Goal: Check status: Check status

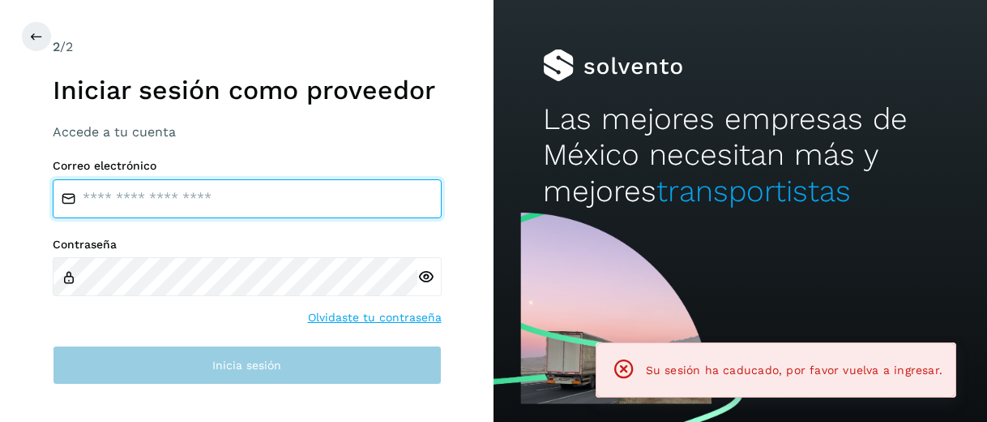
type input "**********"
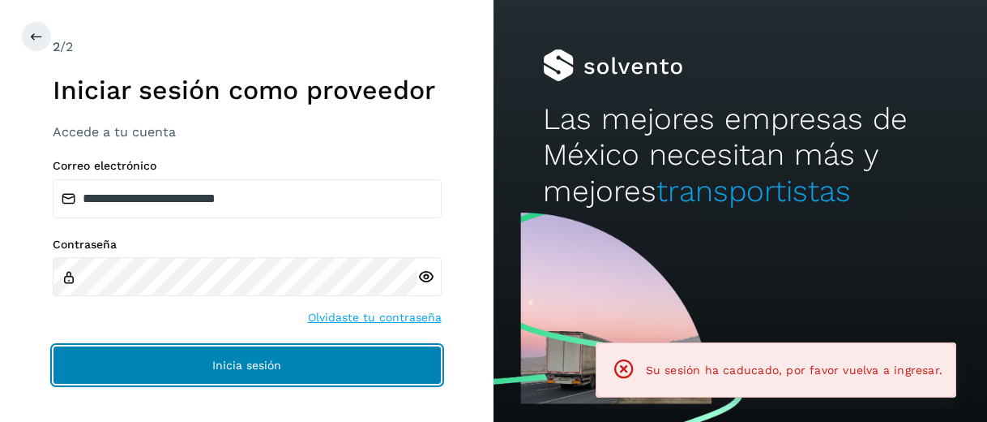
click at [284, 367] on button "Inicia sesión" at bounding box center [247, 364] width 389 height 39
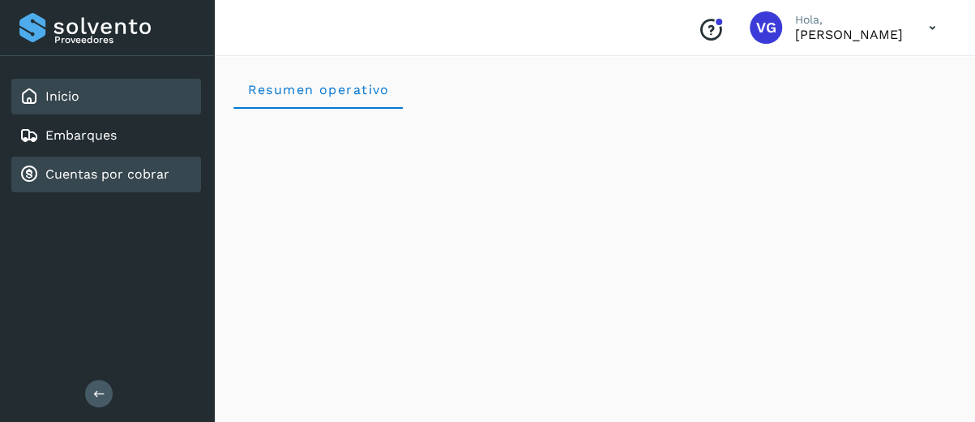
click at [71, 165] on div "Cuentas por cobrar" at bounding box center [94, 174] width 150 height 19
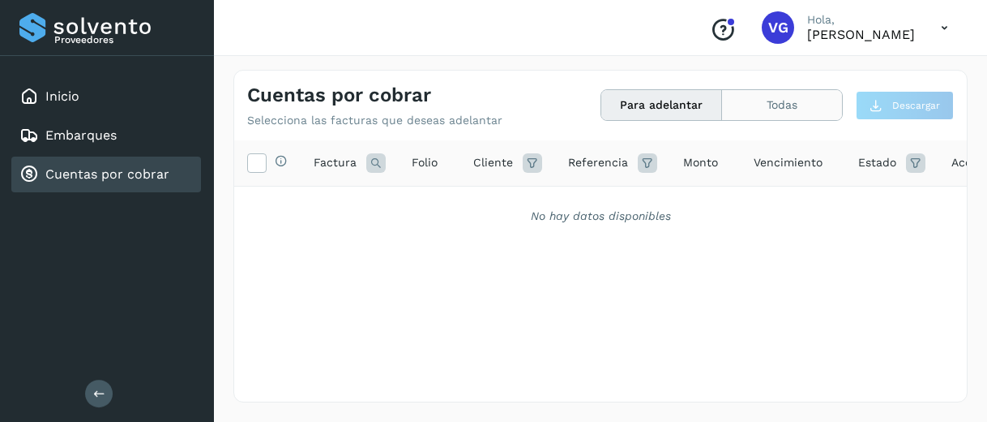
click at [801, 111] on button "Todas" at bounding box center [782, 105] width 120 height 30
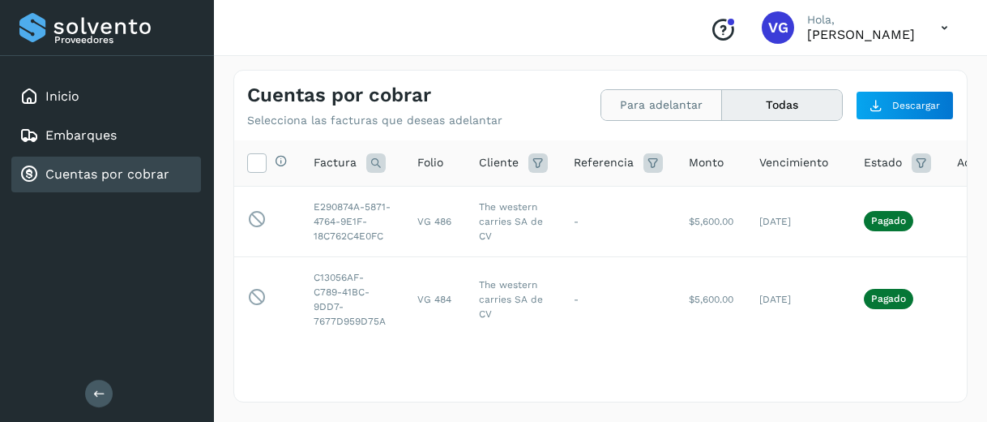
click at [722, 108] on button "Para adelantar" at bounding box center [782, 105] width 120 height 30
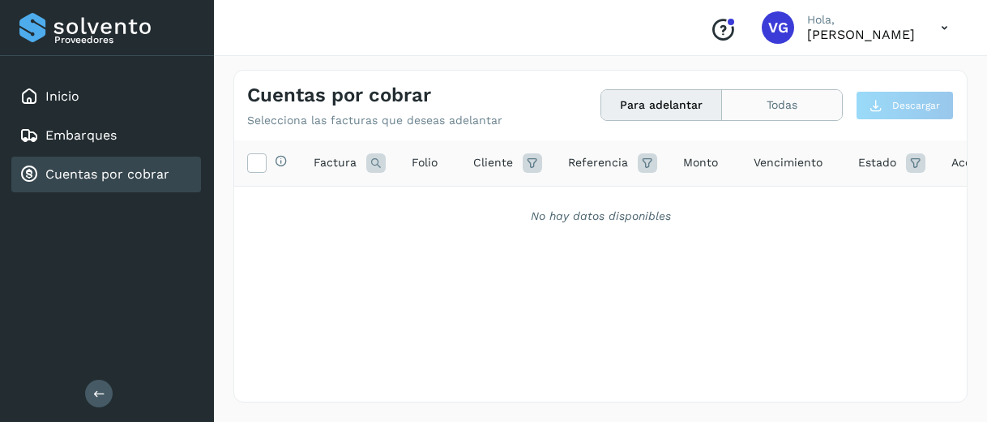
click at [760, 111] on button "Todas" at bounding box center [782, 105] width 120 height 30
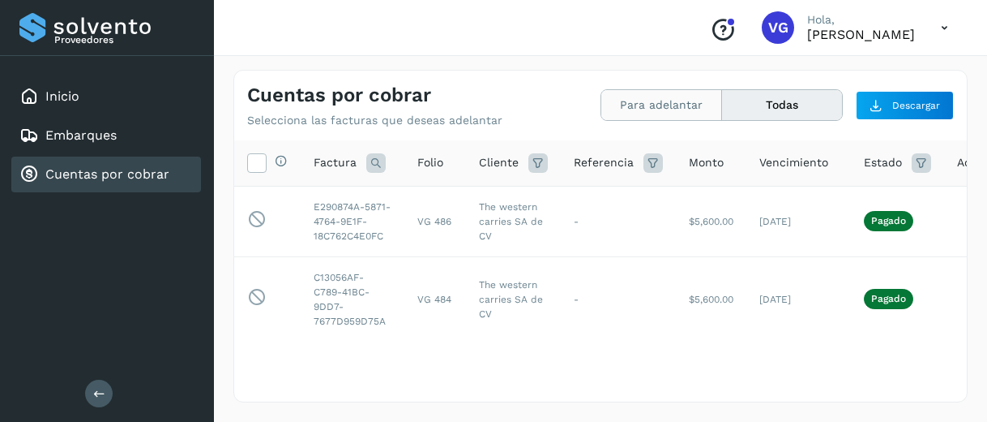
click at [722, 110] on button "Para adelantar" at bounding box center [782, 105] width 120 height 30
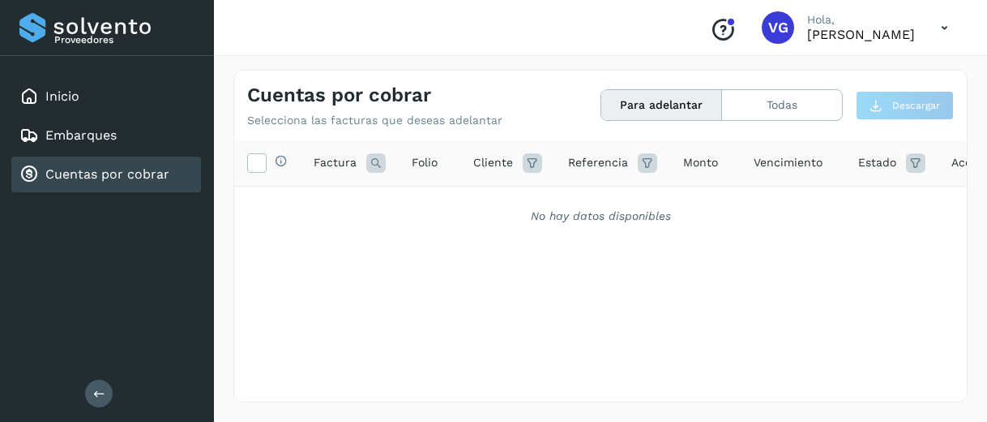
drag, startPoint x: 644, startPoint y: 110, endPoint x: 722, endPoint y: 288, distance: 193.8
click at [722, 288] on div "Cuentas por cobrar Selecciona las facturas que deseas adelantar Para adelantar …" at bounding box center [600, 236] width 734 height 332
click at [760, 111] on button "Todas" at bounding box center [782, 105] width 120 height 30
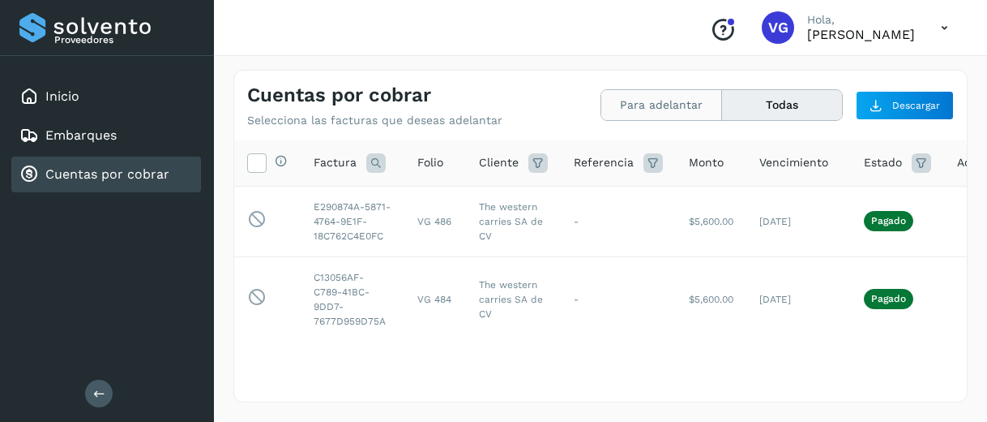
click at [722, 110] on button "Para adelantar" at bounding box center [782, 105] width 120 height 30
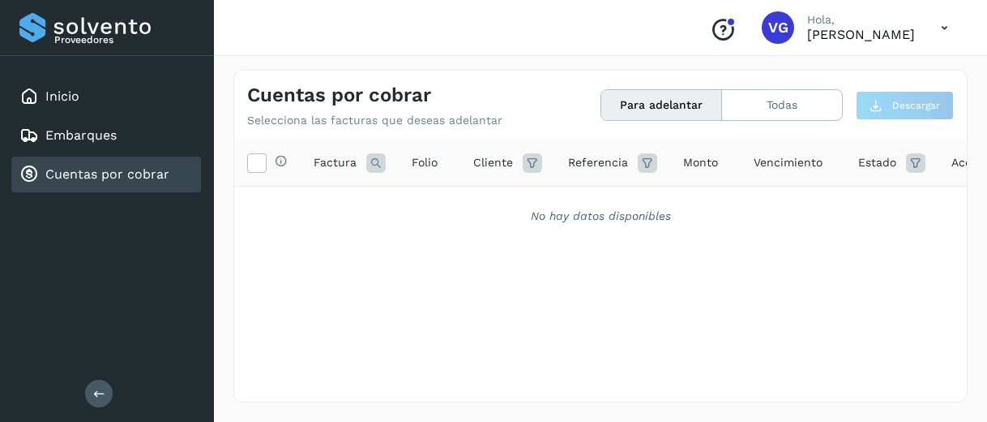
click at [660, 110] on button "Para adelantar" at bounding box center [662, 105] width 121 height 30
click at [567, 254] on div "Selecciona todas las facturas disponibles para adelanto Factura Folio Cliente R…" at bounding box center [600, 237] width 733 height 195
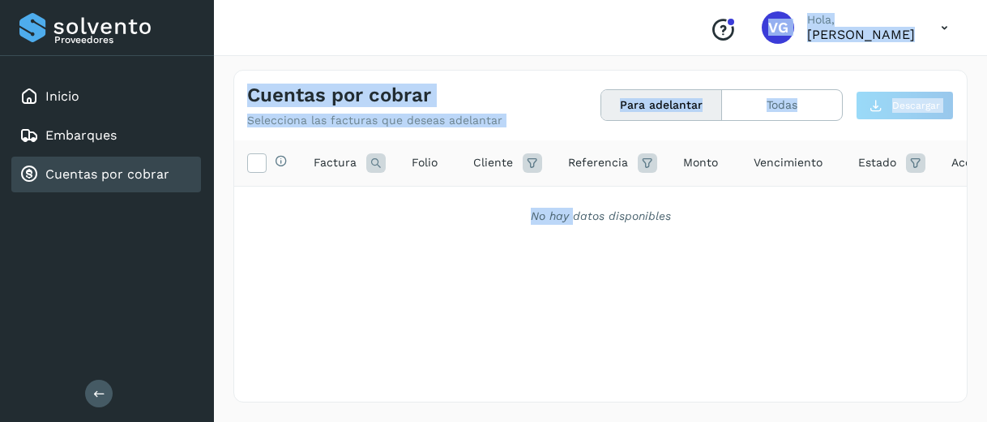
drag, startPoint x: 567, startPoint y: 254, endPoint x: 449, endPoint y: 0, distance: 280.0
click at [449, 0] on div "Conoce nuestros beneficios VG Hola, VIRIDIANA GONZALEZ MENDOZA Cuentas por cobr…" at bounding box center [600, 211] width 773 height 422
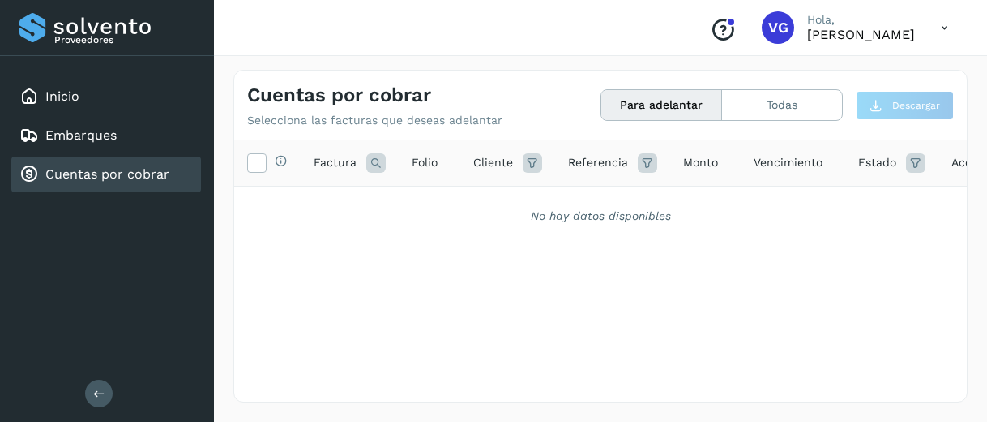
click at [99, 385] on button at bounding box center [99, 393] width 28 height 28
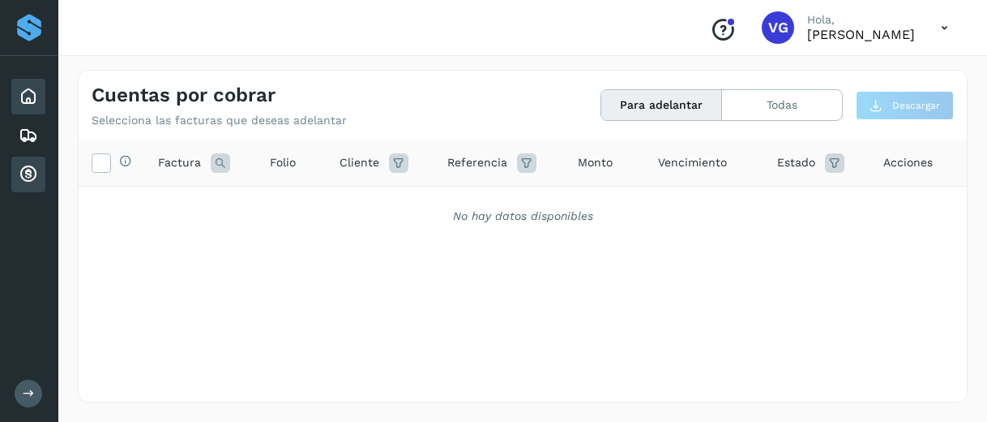
click at [27, 90] on icon at bounding box center [28, 96] width 19 height 19
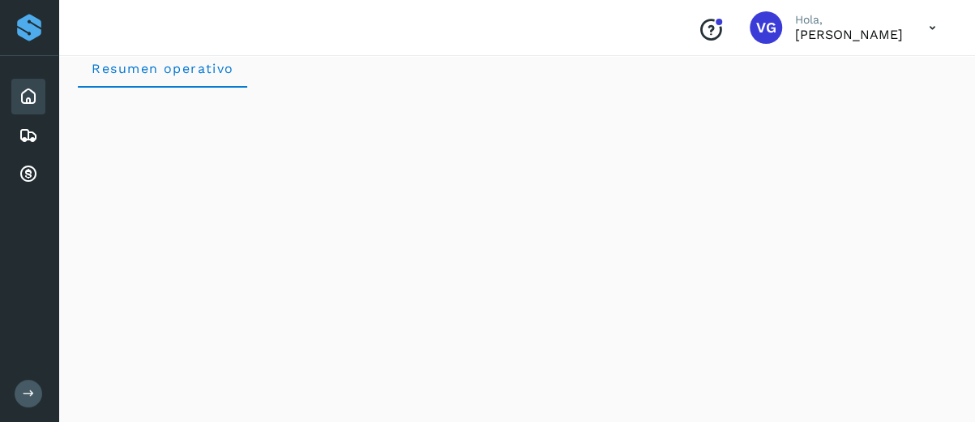
scroll to position [16, 0]
click at [36, 387] on button at bounding box center [29, 393] width 28 height 28
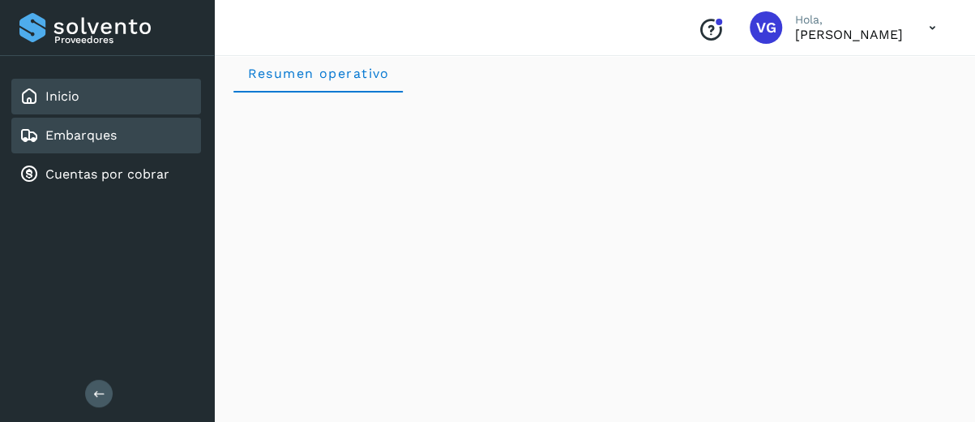
click at [88, 137] on link "Embarques" at bounding box center [80, 134] width 71 height 15
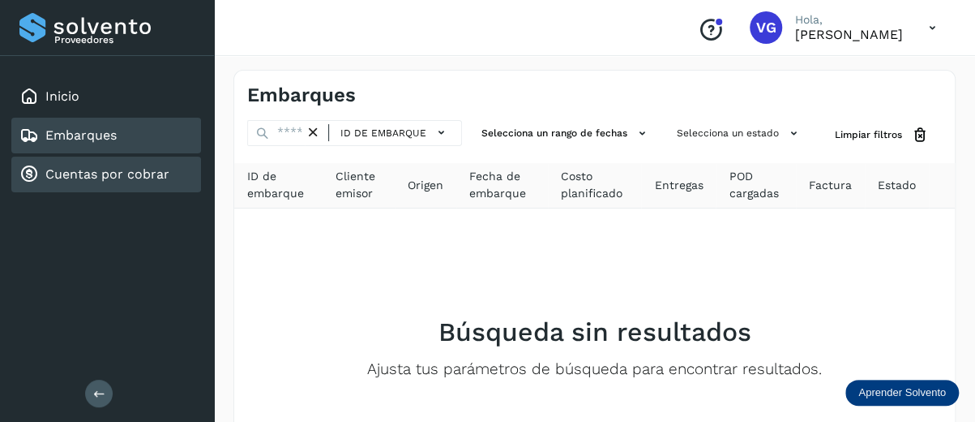
click at [96, 170] on link "Cuentas por cobrar" at bounding box center [107, 173] width 124 height 15
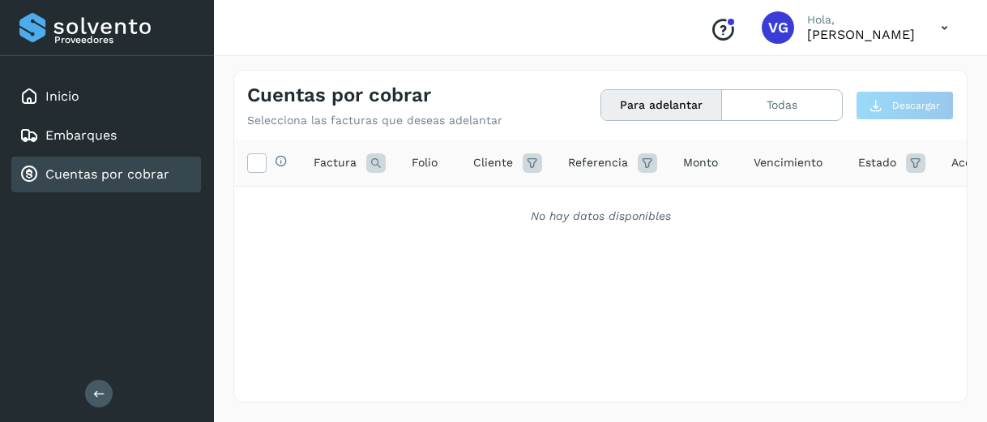
click at [243, 205] on div "No hay datos disponibles" at bounding box center [600, 215] width 733 height 59
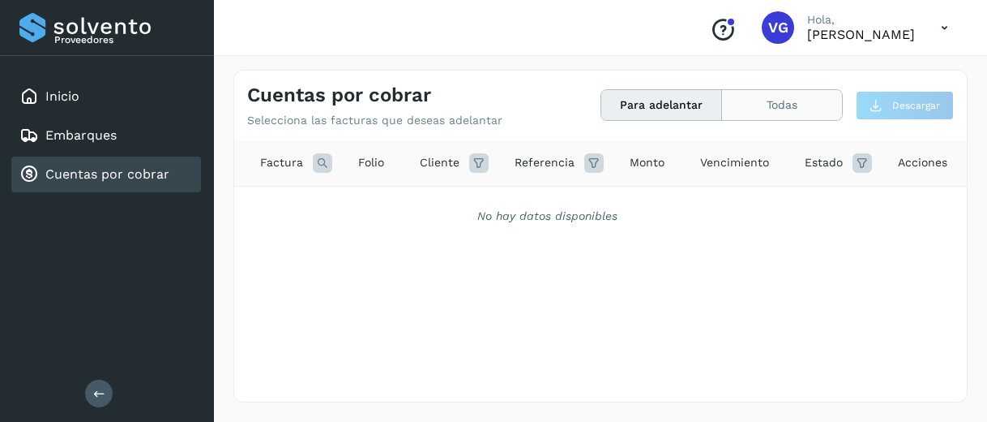
click at [804, 118] on button "Todas" at bounding box center [782, 105] width 120 height 30
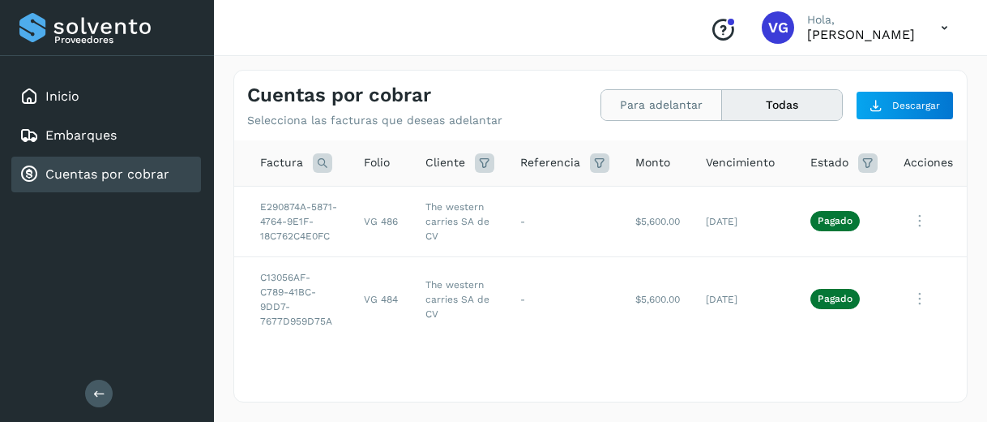
click at [722, 112] on button "Para adelantar" at bounding box center [782, 105] width 120 height 30
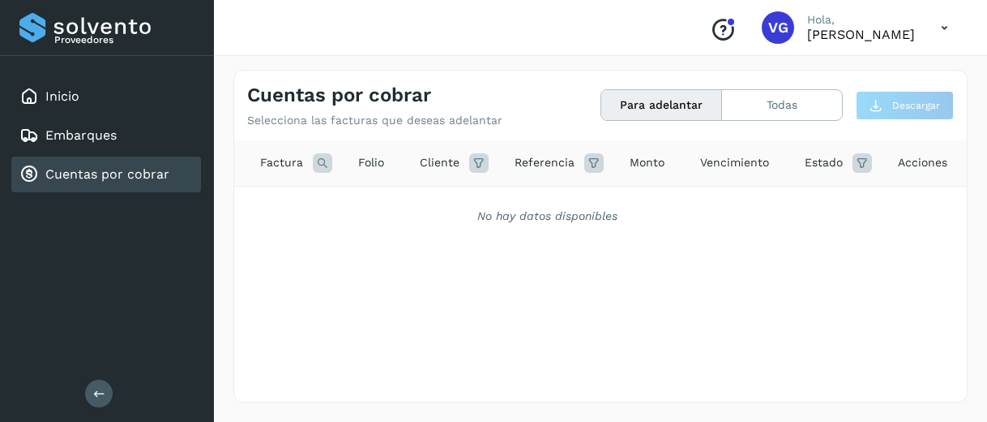
click at [602, 90] on button "Para adelantar" at bounding box center [662, 105] width 121 height 30
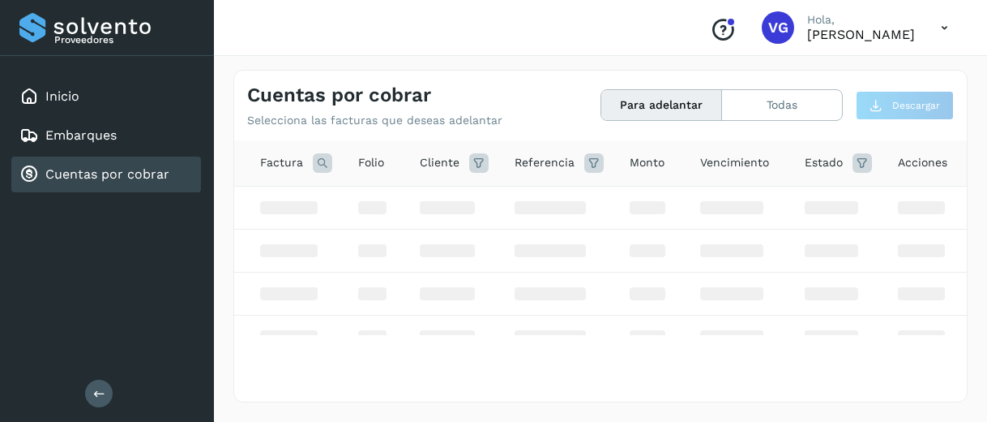
click at [602, 90] on button "Para adelantar" at bounding box center [662, 105] width 121 height 30
